Goal: Find specific page/section: Find specific page/section

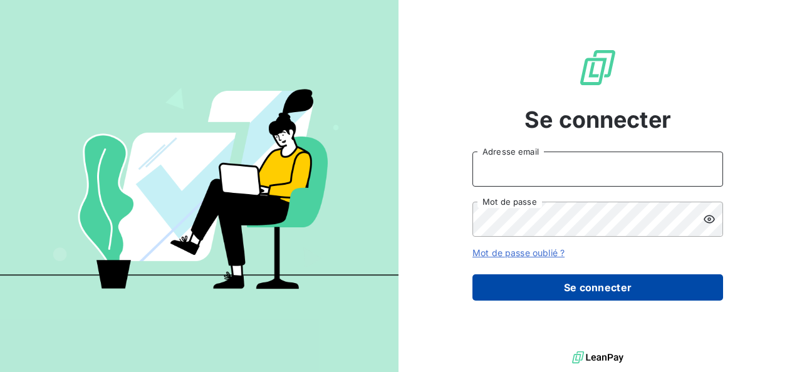
type input "geraldine.moutafis@met.com"
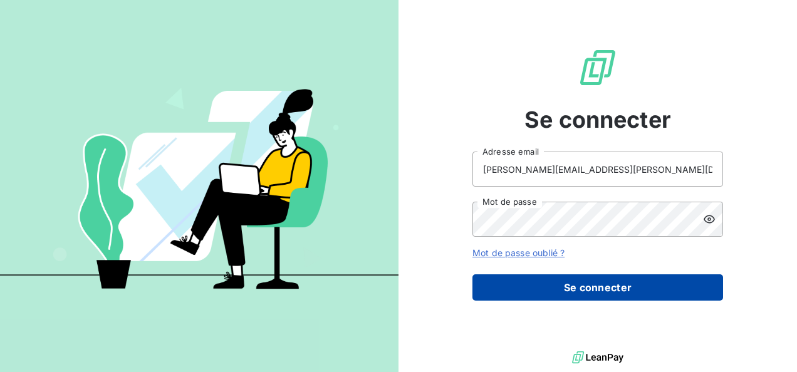
click at [582, 288] on button "Se connecter" at bounding box center [597, 287] width 251 height 26
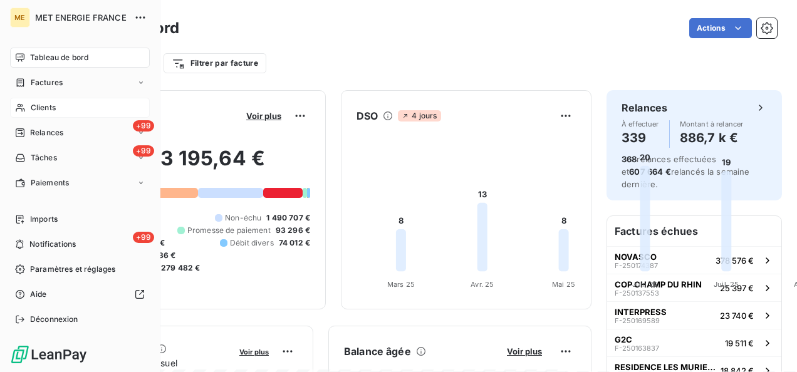
click at [38, 108] on span "Clients" at bounding box center [43, 107] width 25 height 11
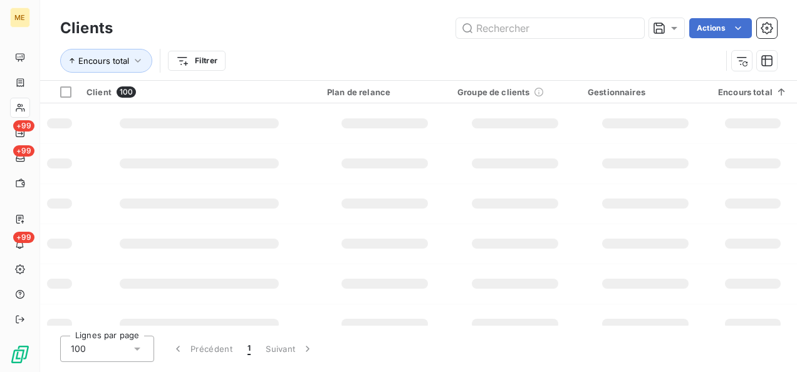
drag, startPoint x: 483, startPoint y: 29, endPoint x: 592, endPoint y: 371, distance: 358.9
click at [636, 352] on div "Lignes par page 100 Précédent 1 Suivant" at bounding box center [418, 349] width 716 height 26
click at [484, 29] on input "text" at bounding box center [550, 28] width 188 height 20
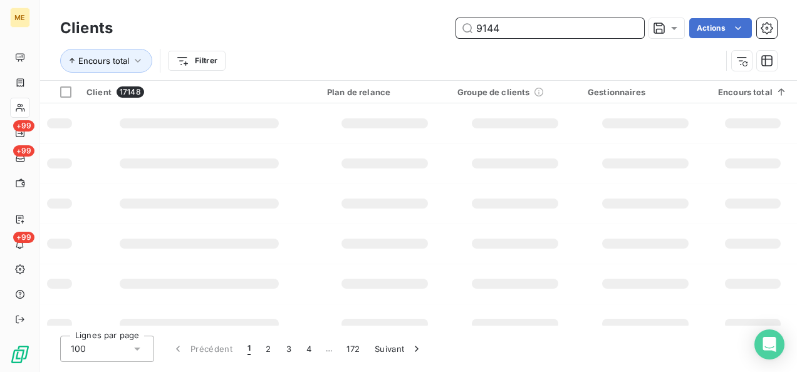
click at [495, 29] on input "9144" at bounding box center [550, 28] width 188 height 20
click at [473, 26] on input "9144" at bounding box center [550, 28] width 188 height 20
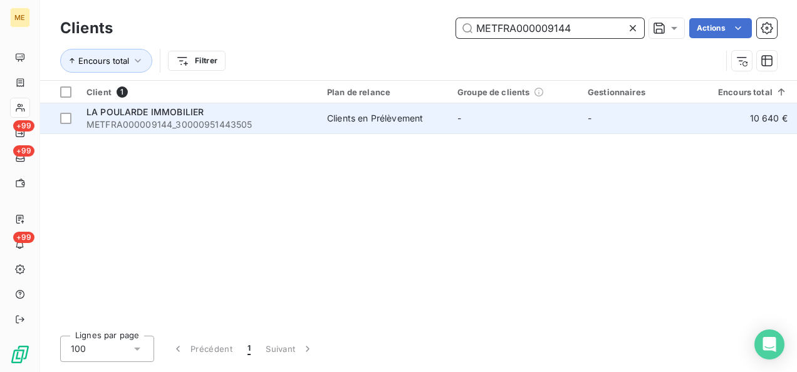
type input "METFRA000009144"
click at [147, 124] on span "METFRA000009144_30000951443505" at bounding box center [198, 124] width 225 height 13
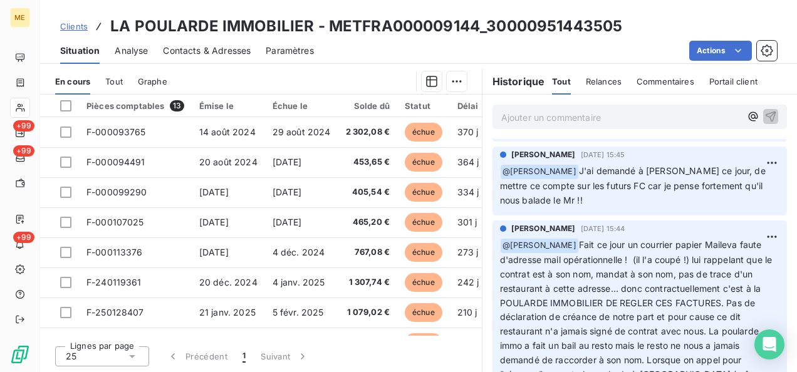
scroll to position [1628, 0]
